Goal: Task Accomplishment & Management: Use online tool/utility

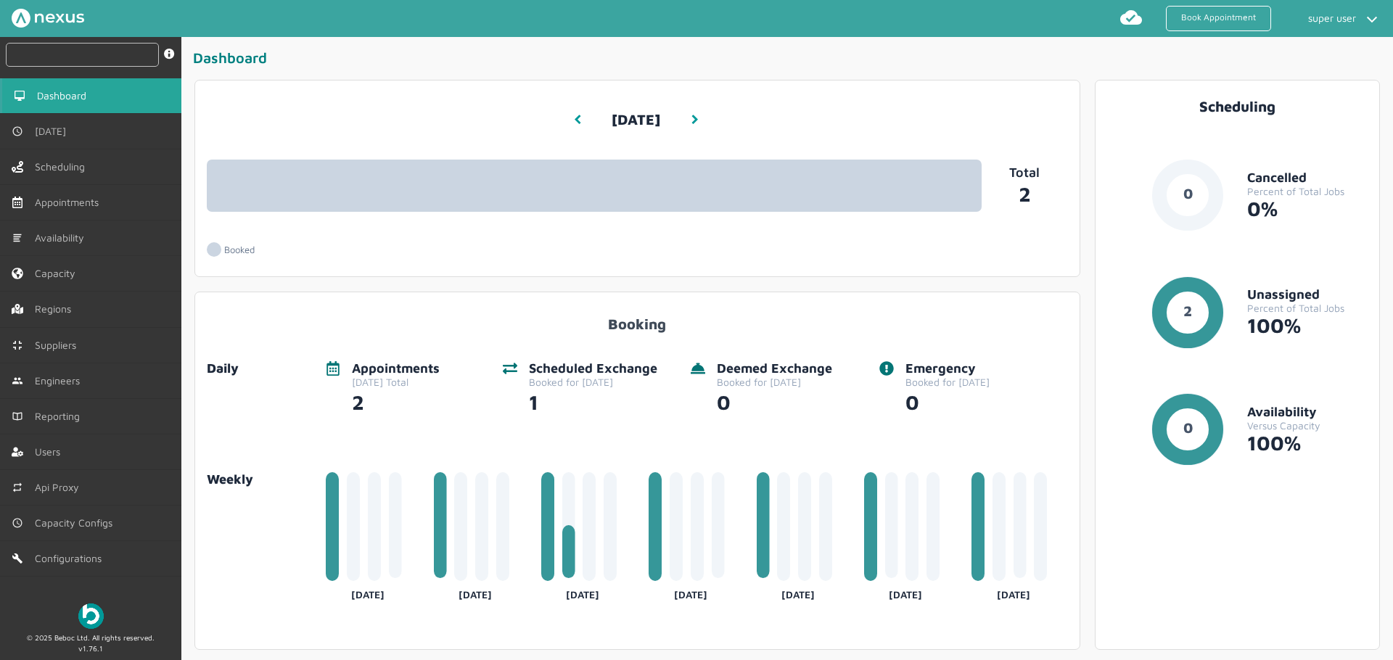
click at [65, 53] on input "text" at bounding box center [82, 55] width 153 height 24
paste input "MHT100002"
type input "MHT100002"
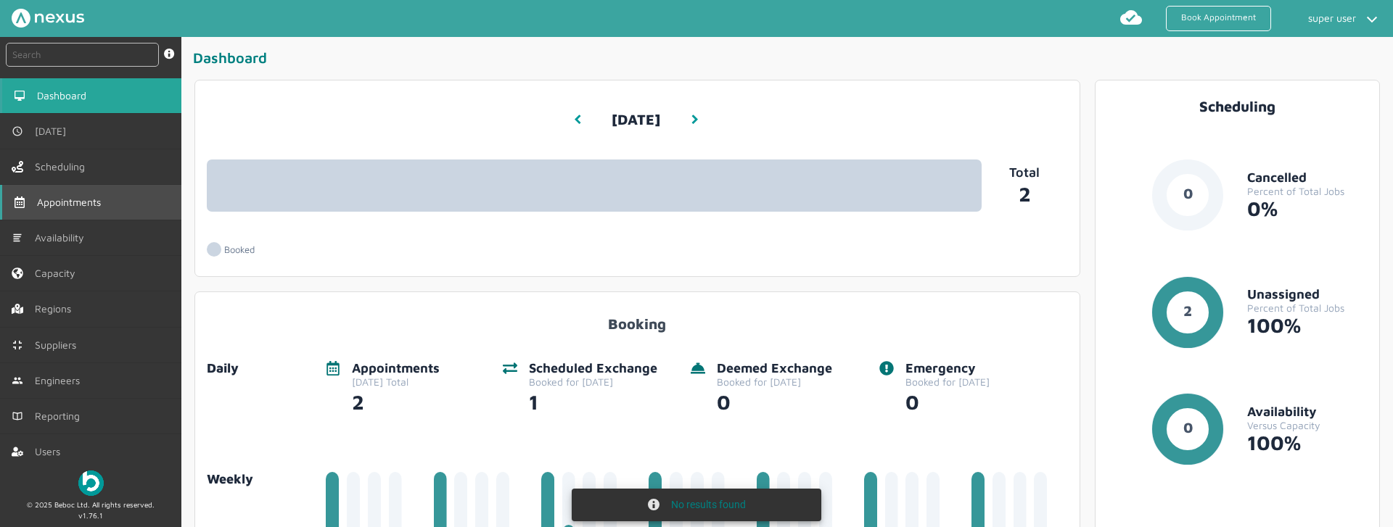
click at [104, 209] on link "Appointments" at bounding box center [90, 202] width 181 height 35
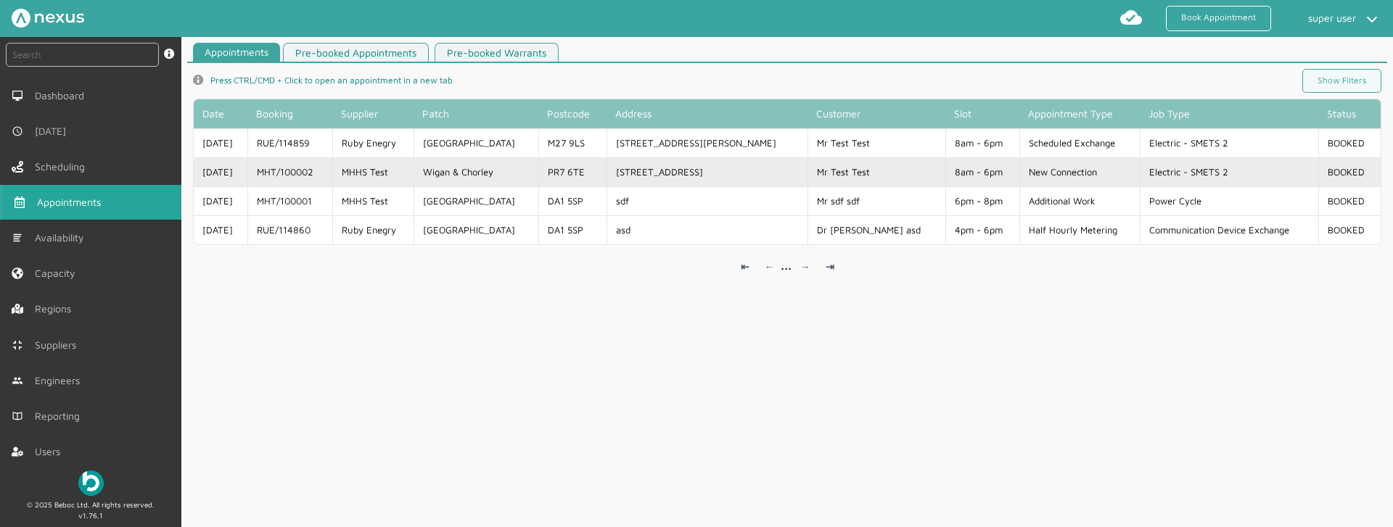
click at [332, 176] on td "MHT/100002" at bounding box center [289, 171] width 84 height 29
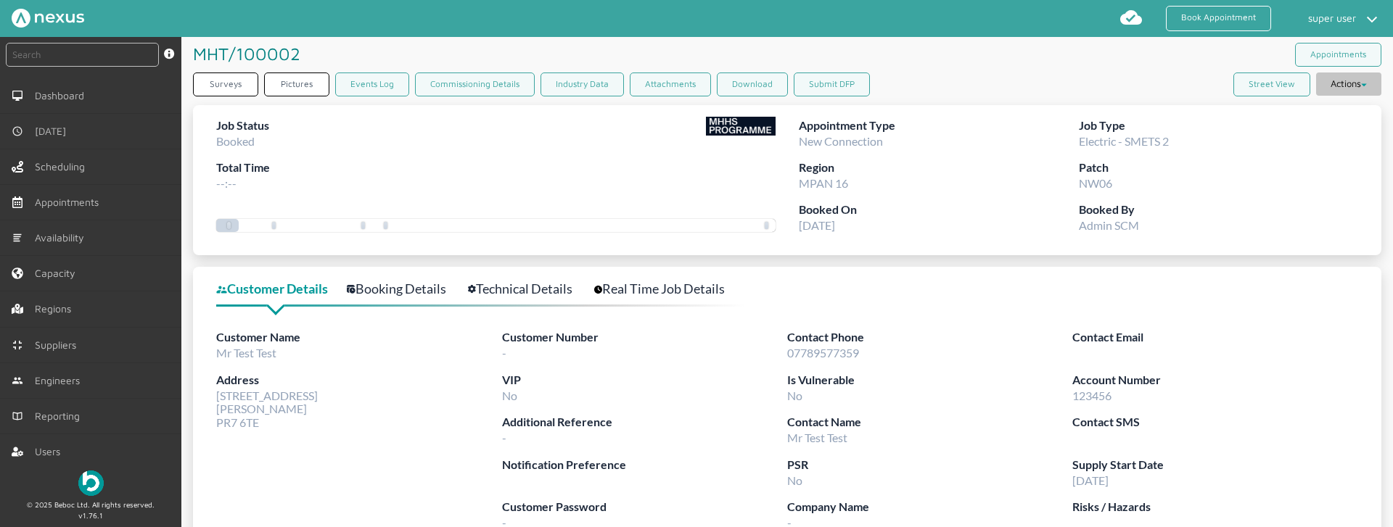
click at [1360, 91] on button "Actions" at bounding box center [1348, 84] width 65 height 23
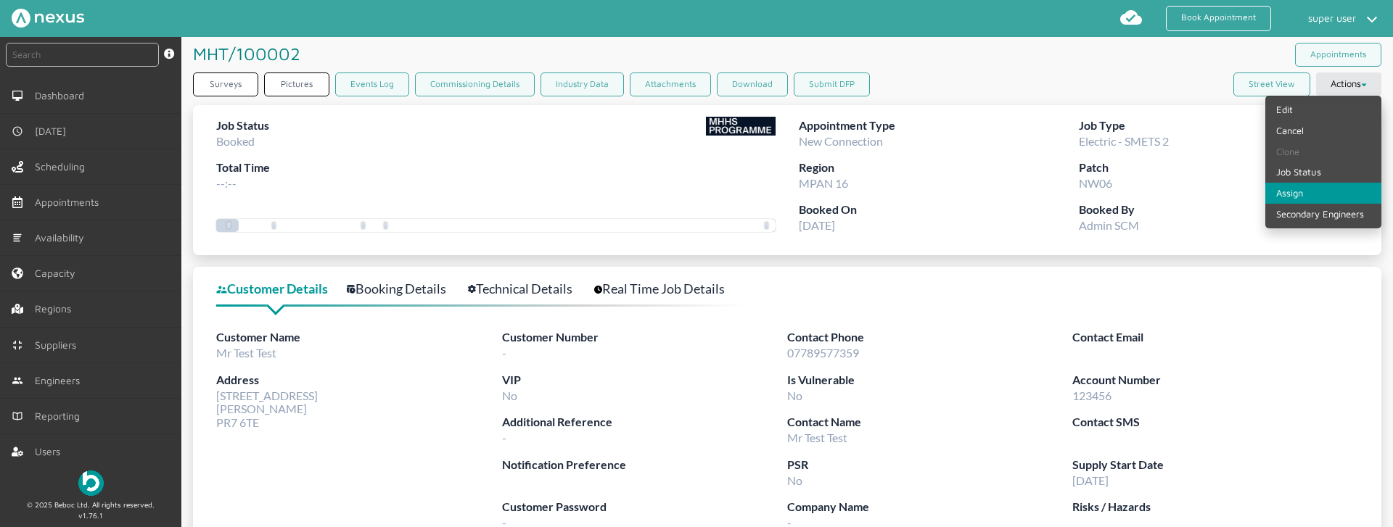
click at [1305, 186] on link "Assign" at bounding box center [1323, 193] width 116 height 21
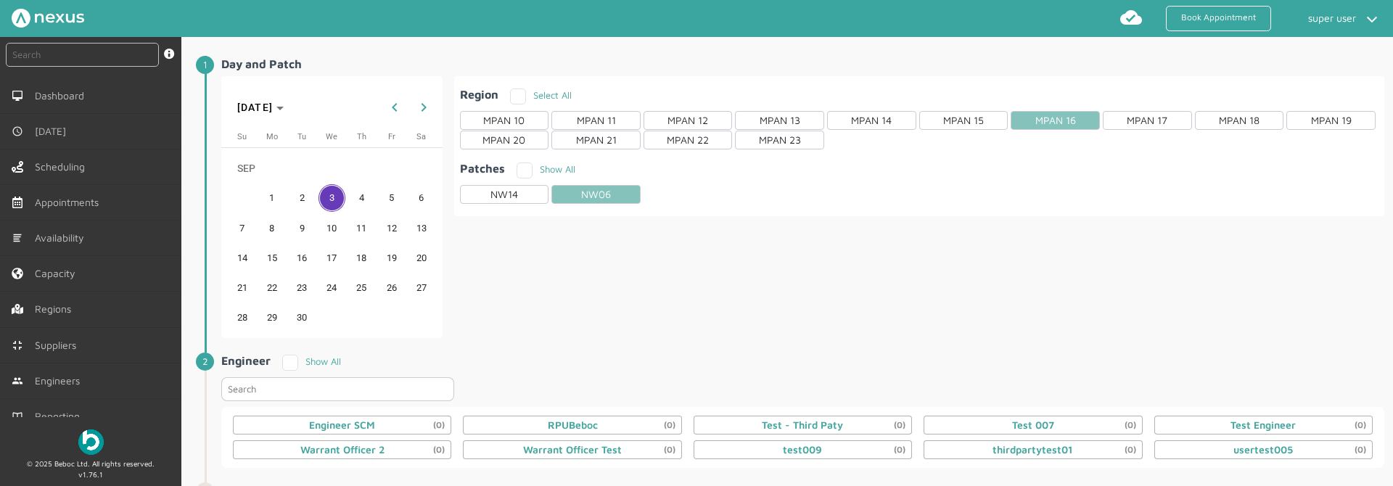
scroll to position [117, 0]
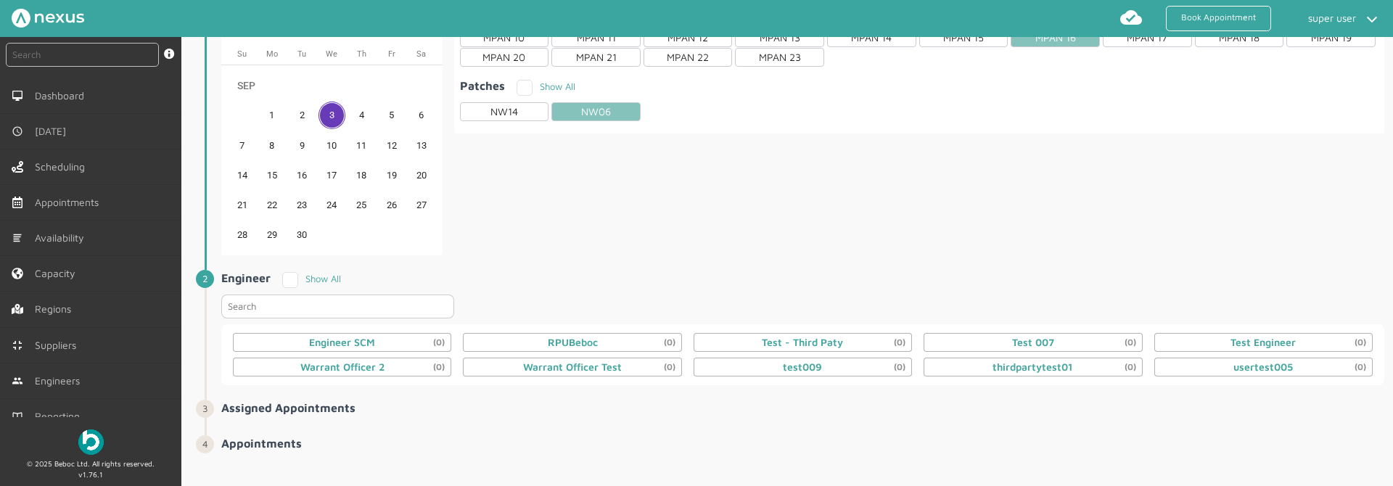
click at [601, 327] on section "Engineer SCM (0) RPUBeboc (0) Test - Third Paty (0) Test 007 (0) Test Engineer …" at bounding box center [802, 354] width 1163 height 61
click at [588, 337] on div "RPUBeboc (0)" at bounding box center [573, 343] width 50 height 12
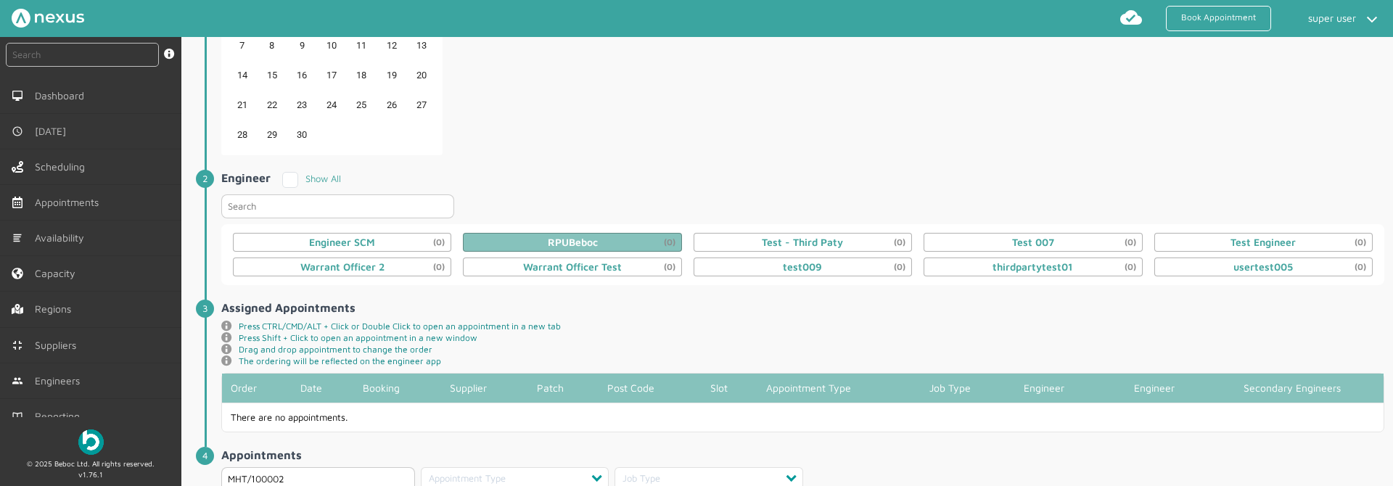
scroll to position [366, 0]
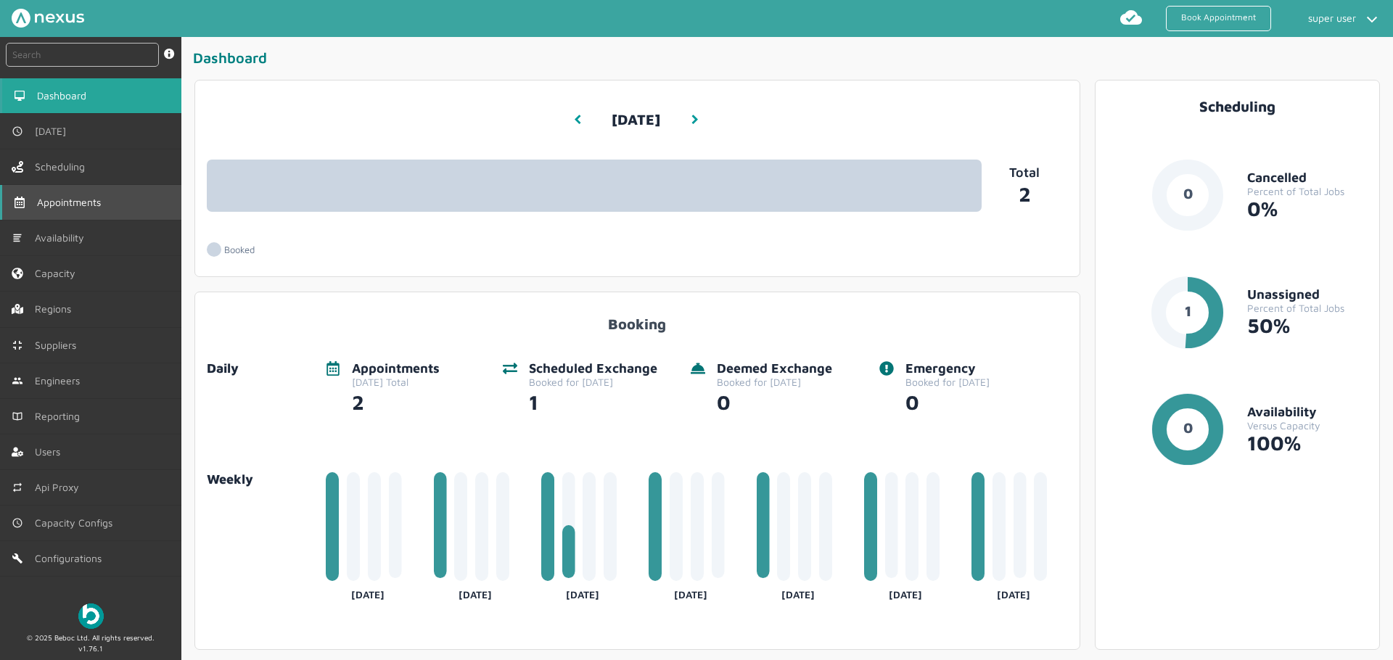
click at [94, 210] on link "Appointments" at bounding box center [90, 202] width 181 height 35
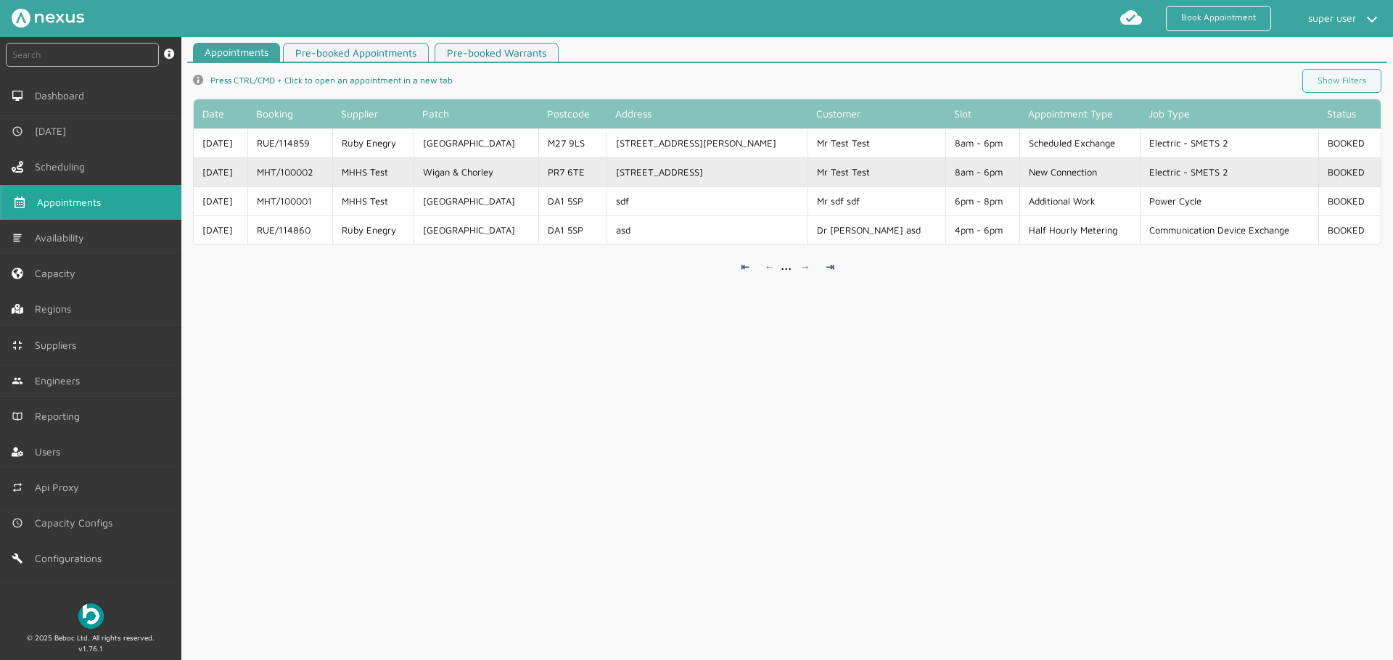
click at [327, 174] on td "MHT/100002" at bounding box center [289, 171] width 84 height 29
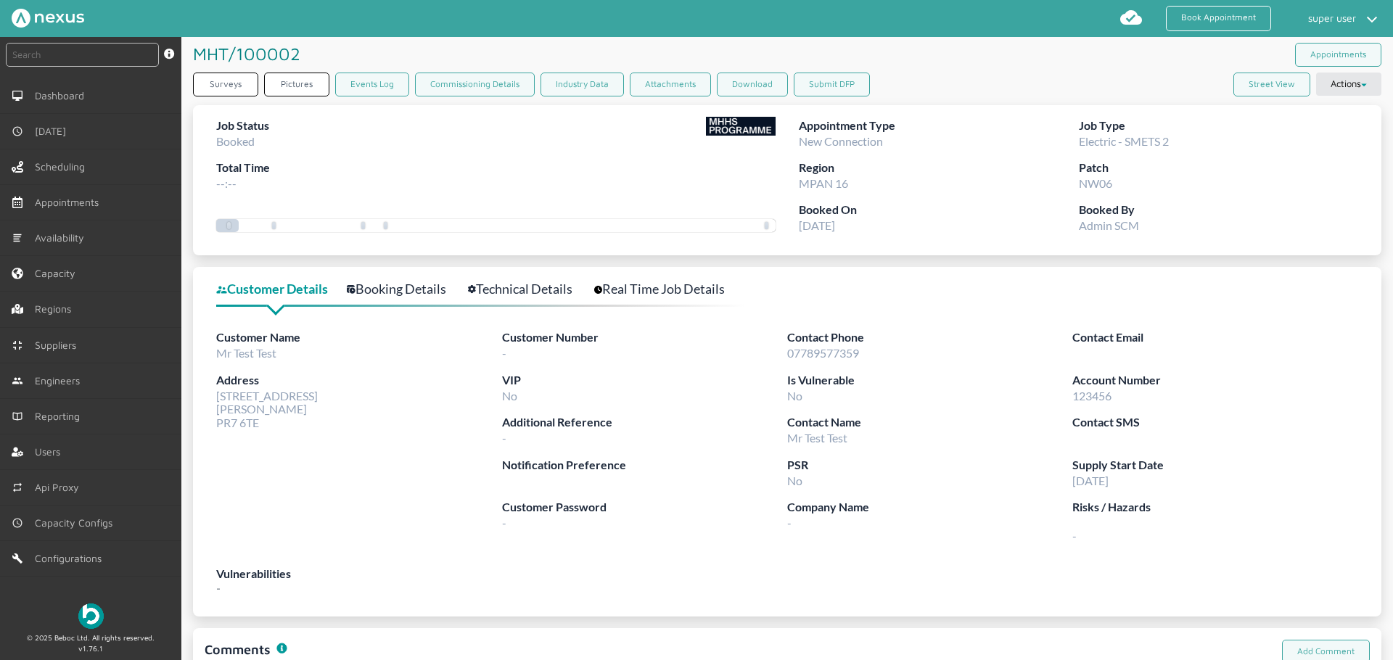
click at [382, 292] on link "Booking Details" at bounding box center [404, 289] width 115 height 21
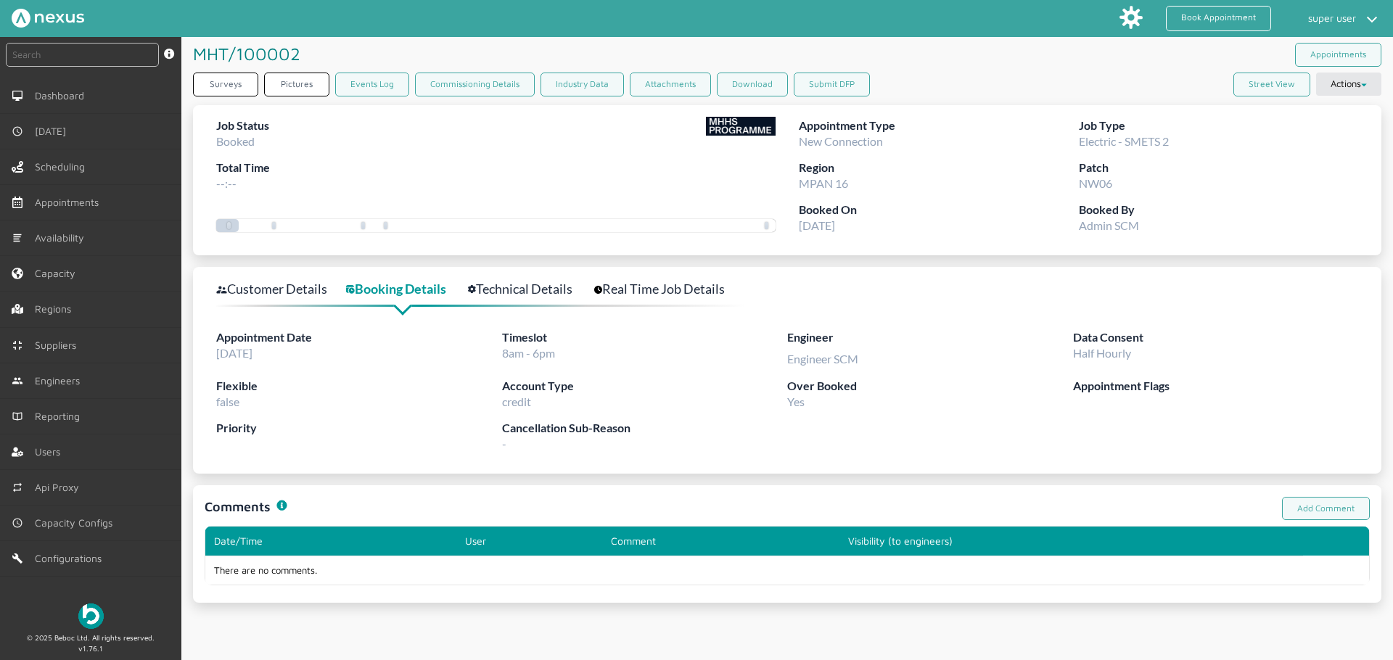
click at [471, 284] on div "Customer Details Booking Details Technical Details Real Time Job Details" at bounding box center [479, 289] width 527 height 21
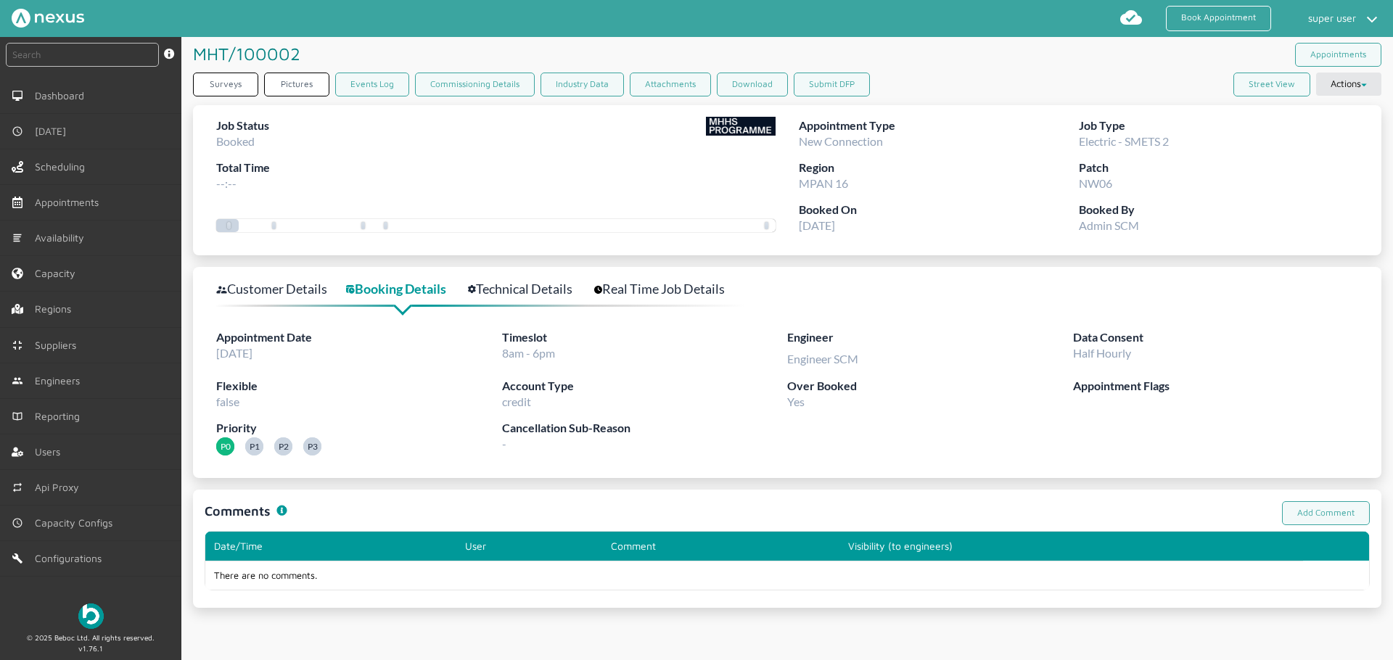
click at [497, 284] on link "Technical Details" at bounding box center [528, 289] width 120 height 21
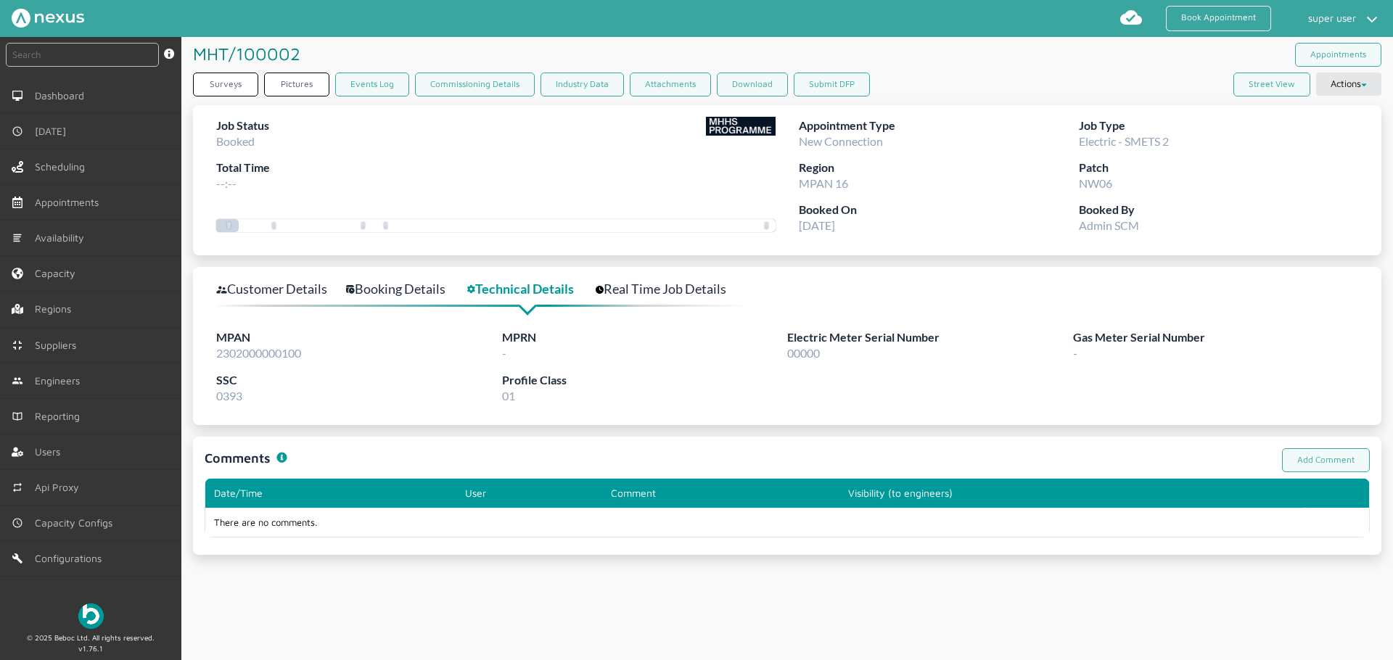
click at [421, 287] on link "Booking Details" at bounding box center [403, 289] width 115 height 21
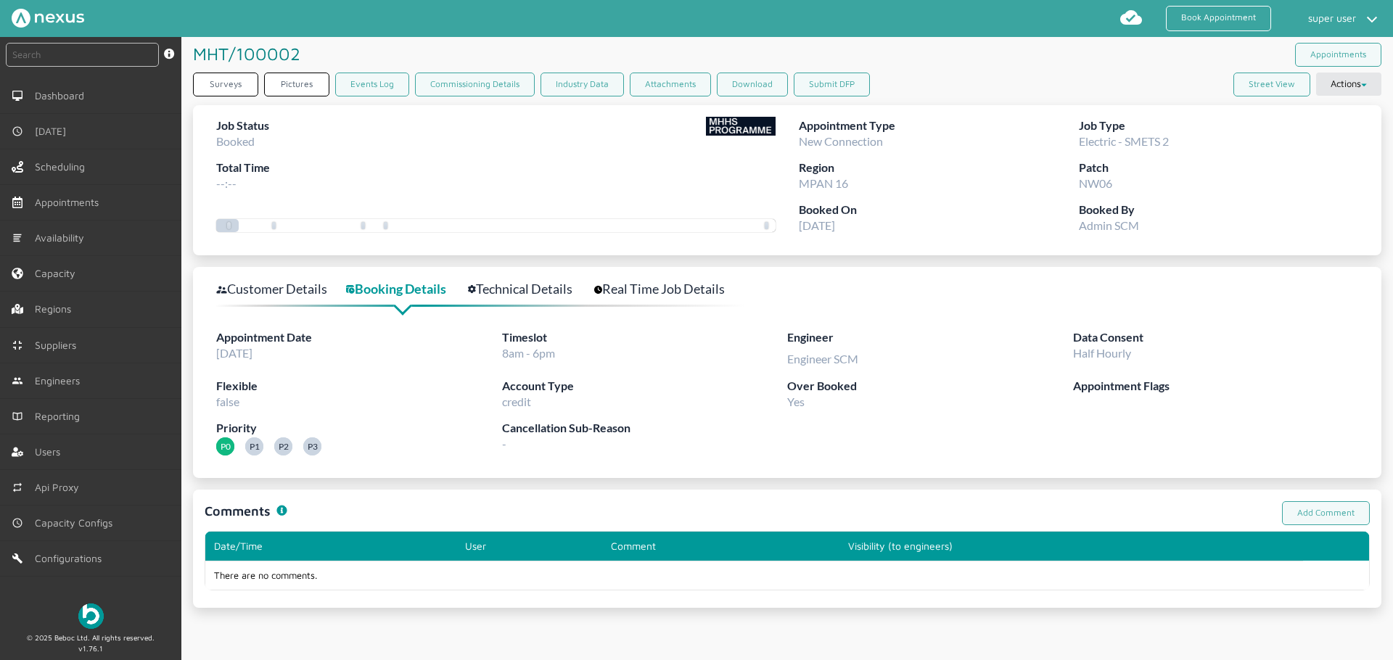
click at [343, 292] on link "Customer Details" at bounding box center [279, 289] width 127 height 21
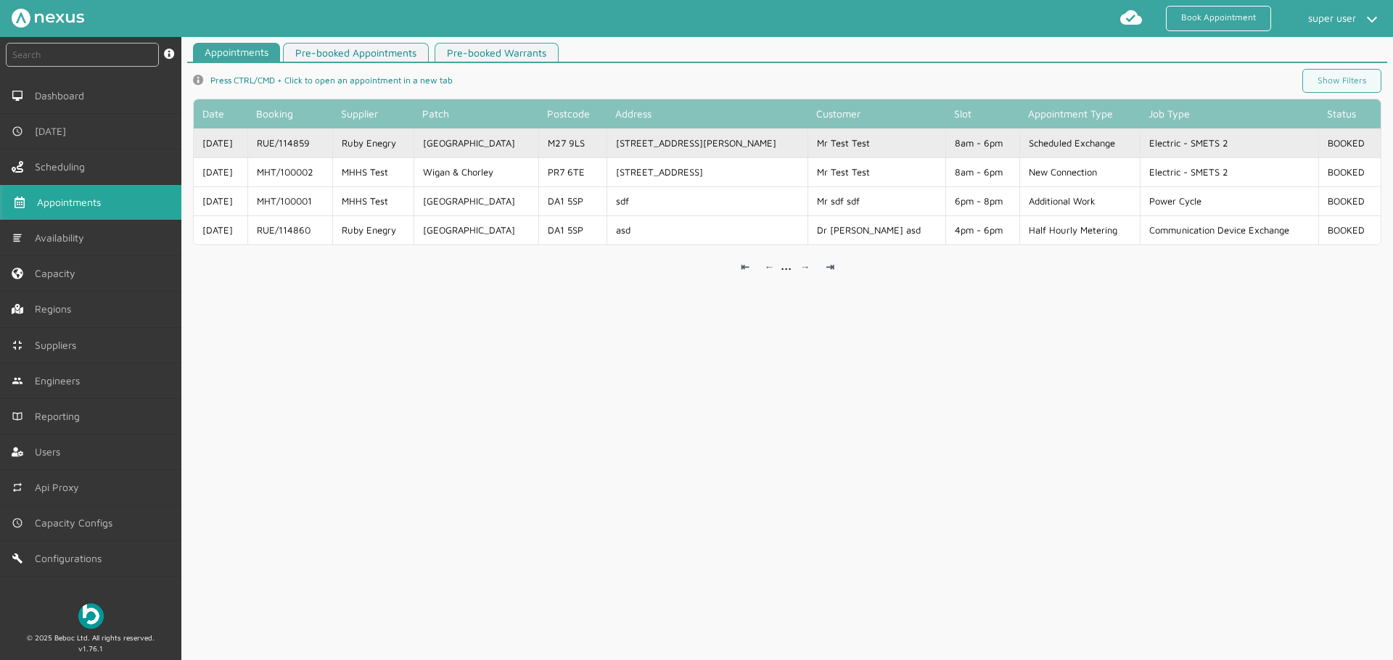
click at [414, 144] on td "Ruby Enegry" at bounding box center [373, 142] width 82 height 29
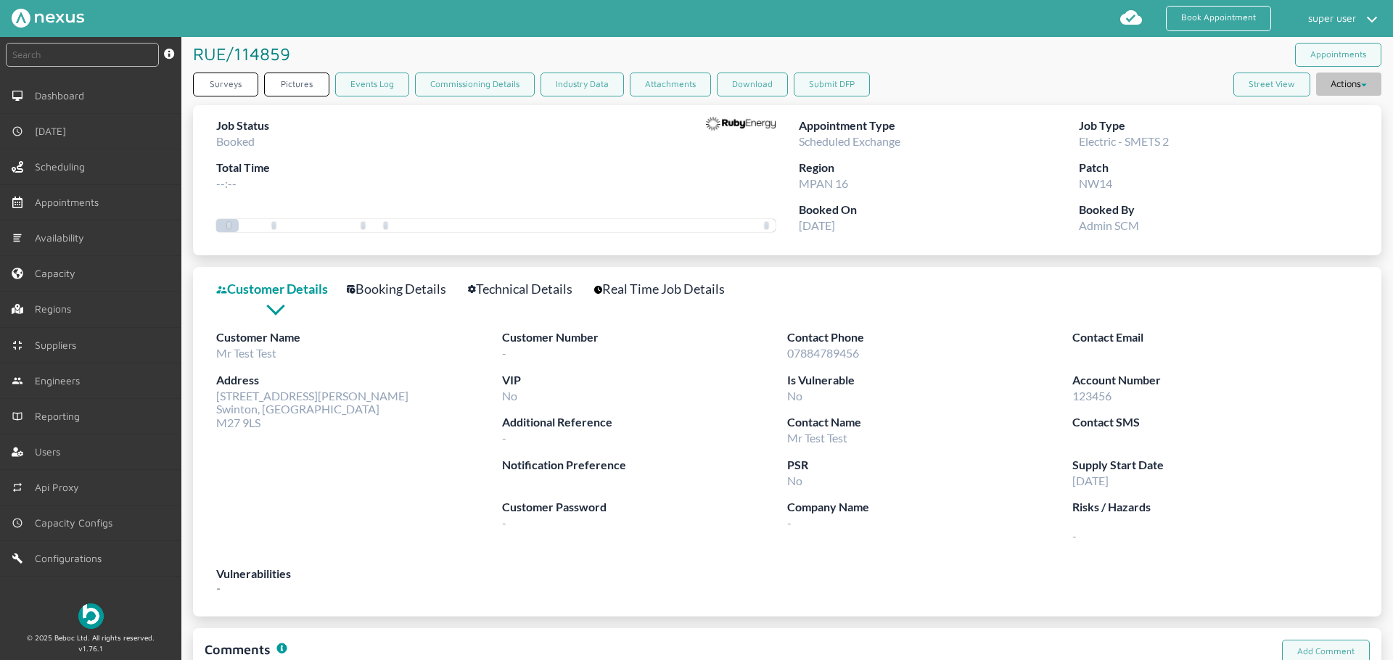
click at [1348, 78] on button "Actions" at bounding box center [1348, 84] width 65 height 23
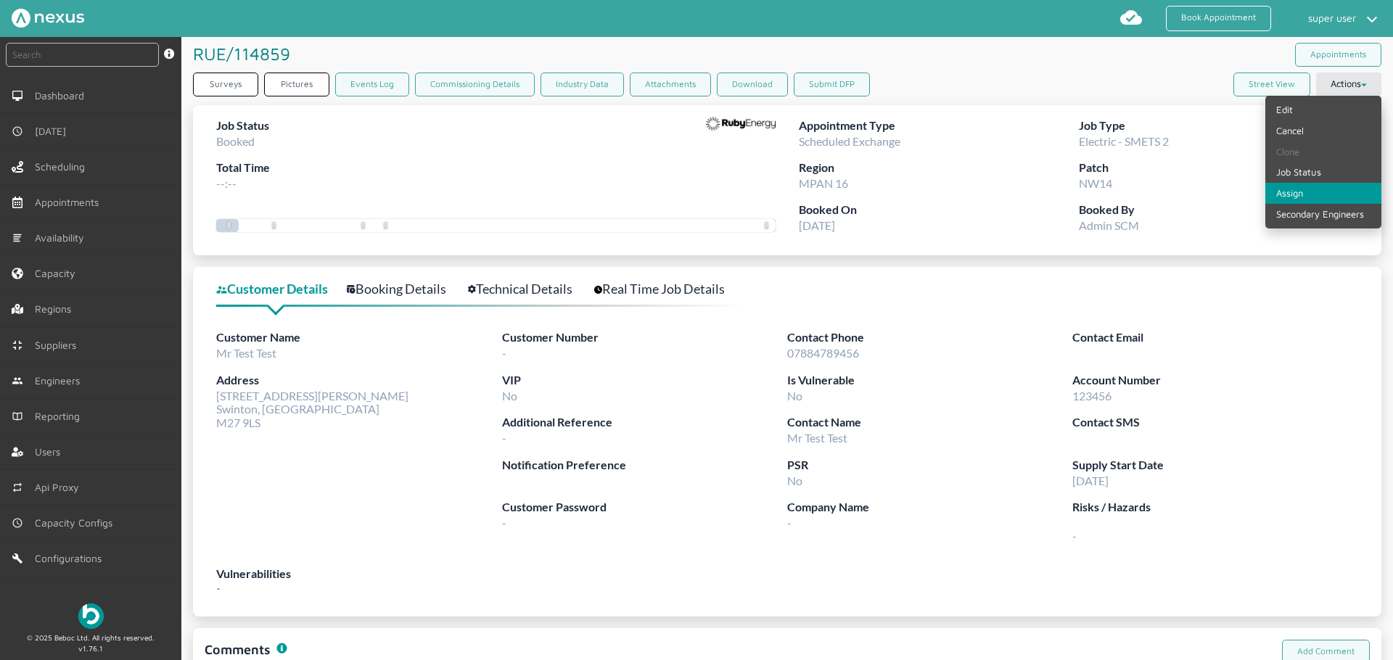
click at [1280, 193] on link "Assign" at bounding box center [1323, 193] width 116 height 21
